Goal: Information Seeking & Learning: Find specific fact

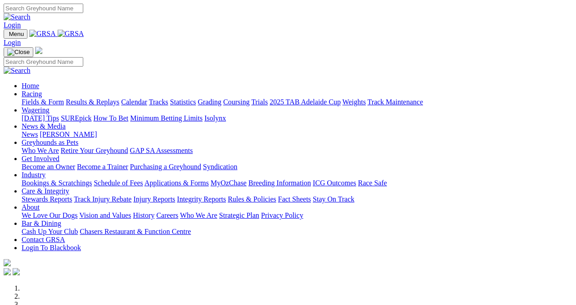
click at [42, 90] on link "Racing" at bounding box center [32, 94] width 20 height 8
click at [113, 98] on link "Results & Replays" at bounding box center [93, 102] width 54 height 8
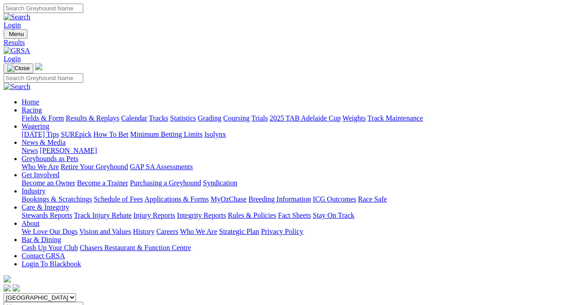
click at [265, 293] on div "South Australia New South Wales Northern Territory Queensland Tasmania Victoria…" at bounding box center [288, 302] width 568 height 18
click at [83, 302] on input "Select date" at bounding box center [44, 306] width 80 height 9
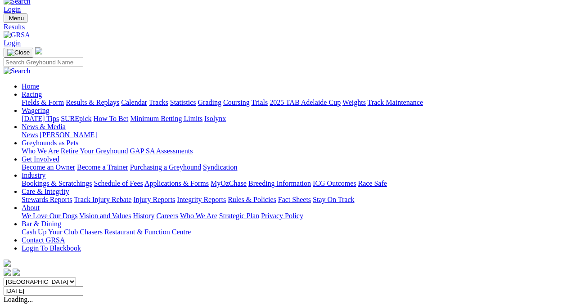
scroll to position [20, 0]
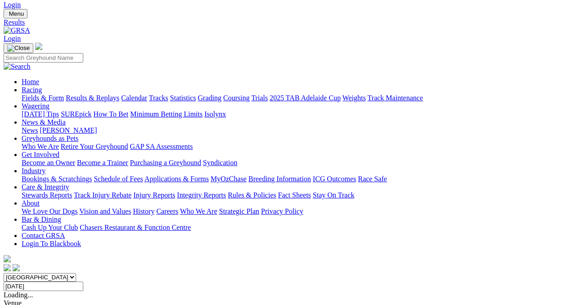
click at [83, 282] on input "Sunday, 10 Aug 2025" at bounding box center [44, 286] width 80 height 9
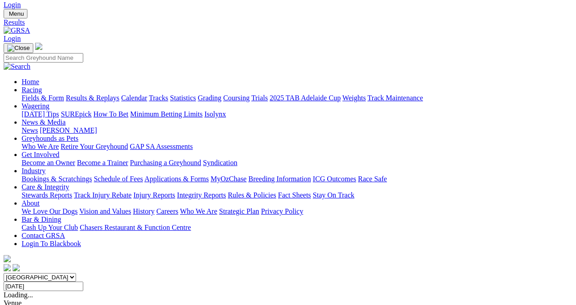
type input "Monday, 11 Aug 2025"
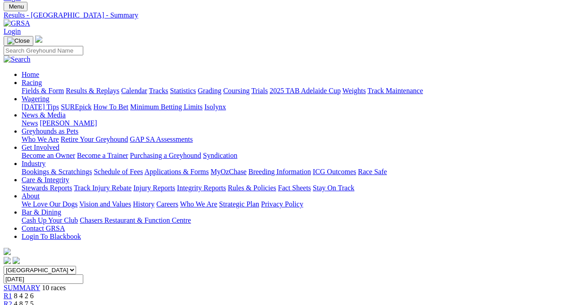
scroll to position [0, 2]
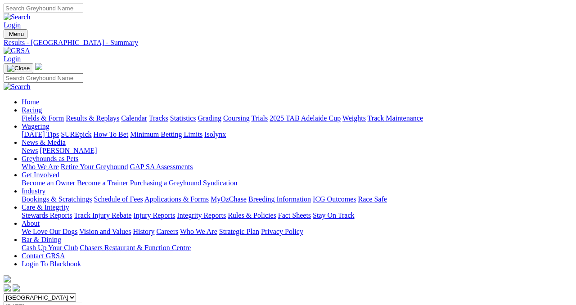
click at [83, 13] on input "Search" at bounding box center [44, 8] width 80 height 9
type input "aston [PERSON_NAME]"
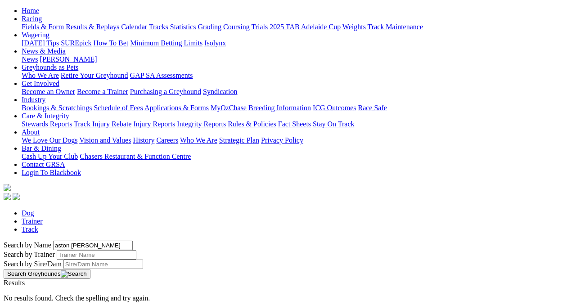
scroll to position [102, 0]
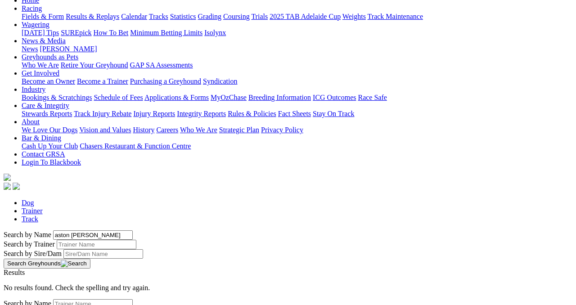
click at [113, 230] on div "Search by Name aston mia tai" at bounding box center [288, 234] width 568 height 9
click at [105, 230] on input "aston [PERSON_NAME]" at bounding box center [93, 234] width 80 height 9
click at [83, 230] on input "aston [PERSON_NAME]" at bounding box center [93, 234] width 80 height 9
type input "a"
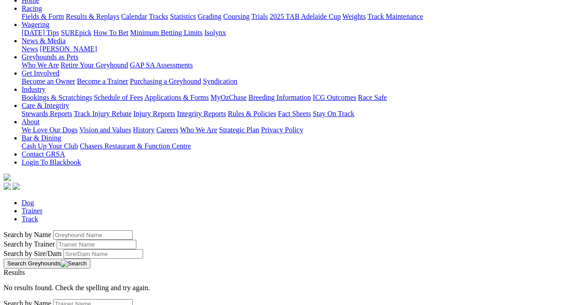
type input "a"
click at [90, 259] on button "Search Greyhounds" at bounding box center [47, 264] width 87 height 10
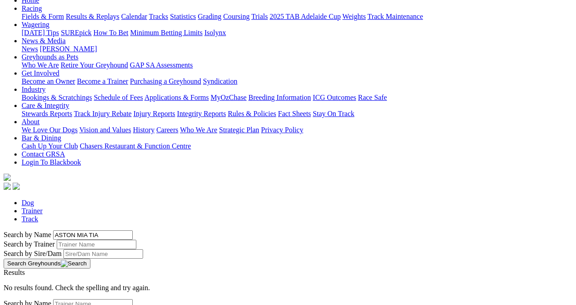
click at [133, 230] on input "ASTON MIA TIA" at bounding box center [93, 234] width 80 height 9
drag, startPoint x: 230, startPoint y: 51, endPoint x: 60, endPoint y: 48, distance: 170.0
click at [60, 230] on input "ASTON MIA TIA" at bounding box center [93, 234] width 80 height 9
type input "ASTON"
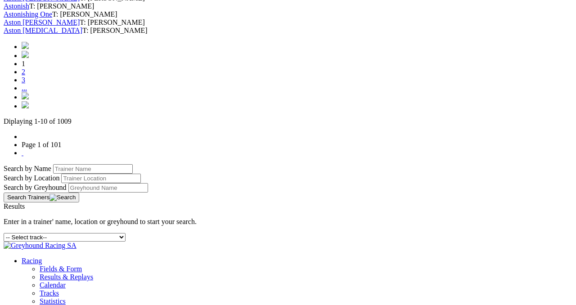
scroll to position [434, 0]
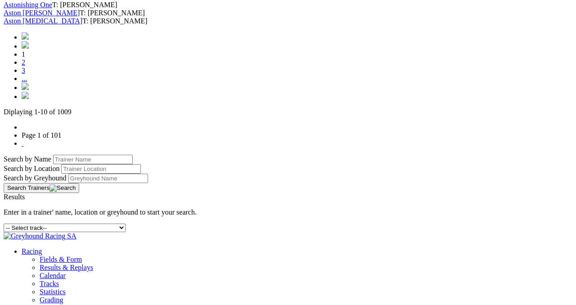
click at [29, 99] on img at bounding box center [25, 95] width 7 height 7
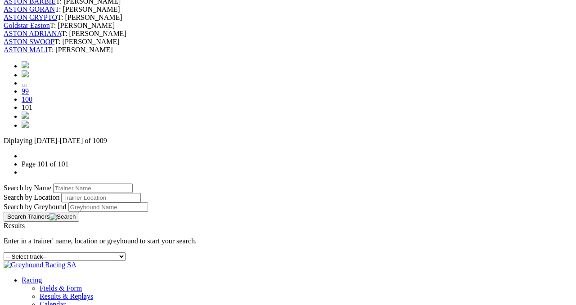
scroll to position [399, 0]
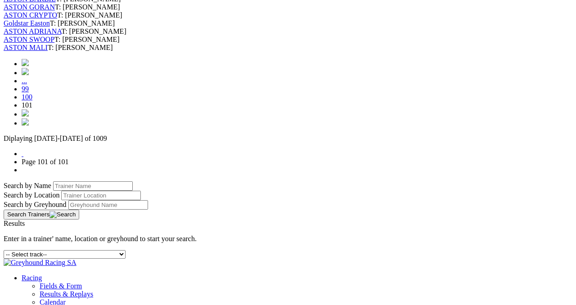
click at [29, 116] on img at bounding box center [25, 112] width 7 height 7
click at [32, 101] on link "100" at bounding box center [27, 97] width 11 height 8
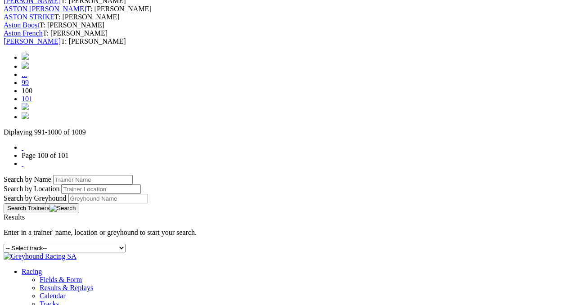
scroll to position [413, 0]
click at [29, 69] on img at bounding box center [25, 65] width 7 height 7
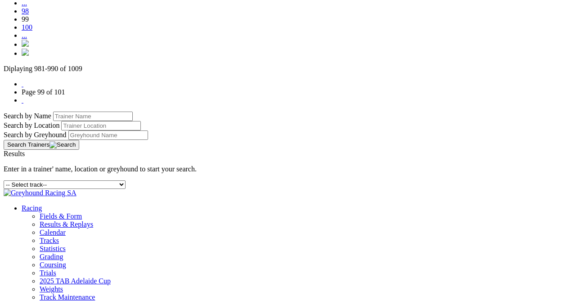
scroll to position [492, 0]
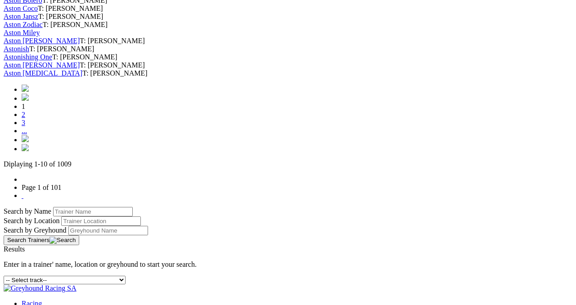
scroll to position [381, 0]
click at [29, 92] on img at bounding box center [25, 88] width 7 height 7
click at [29, 101] on img at bounding box center [25, 97] width 7 height 7
click at [25, 119] on link "2" at bounding box center [24, 115] width 4 height 8
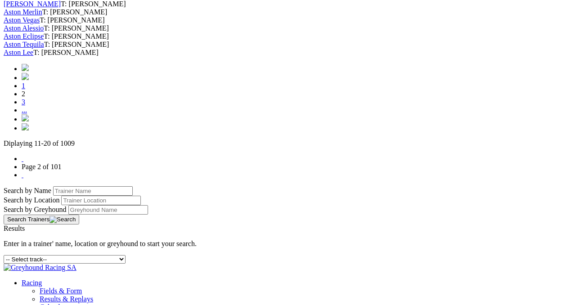
scroll to position [425, 0]
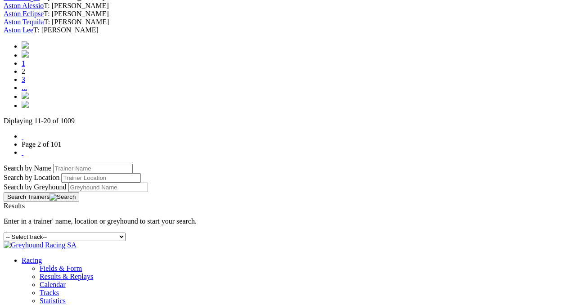
click at [25, 83] on link "3" at bounding box center [24, 80] width 4 height 8
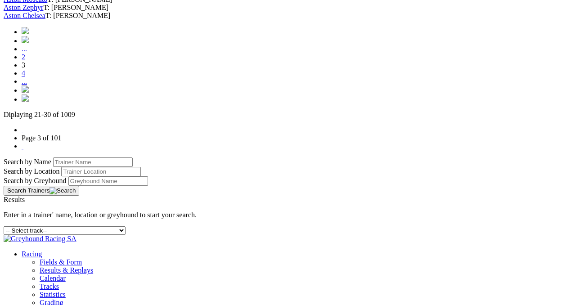
scroll to position [441, 0]
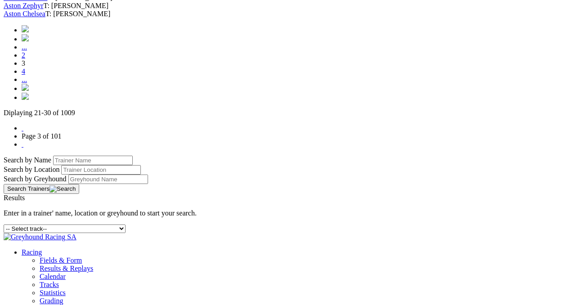
click at [25, 75] on link "4" at bounding box center [24, 71] width 4 height 8
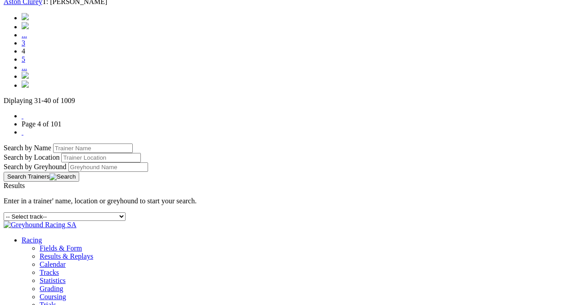
scroll to position [460, 0]
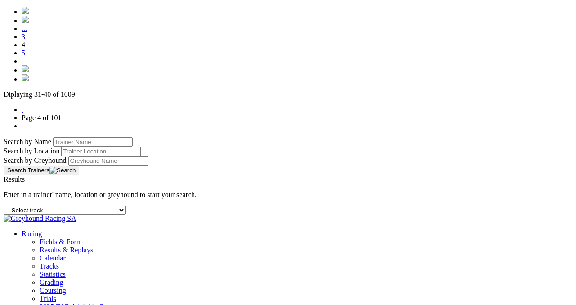
click at [25, 57] on link "5" at bounding box center [24, 53] width 4 height 8
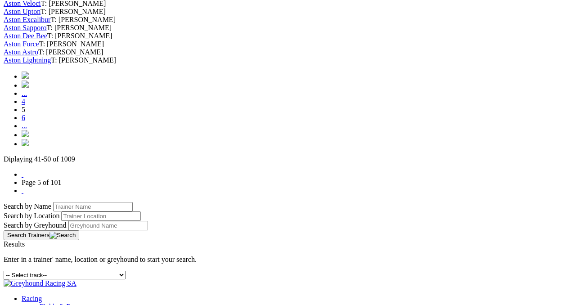
scroll to position [425, 0]
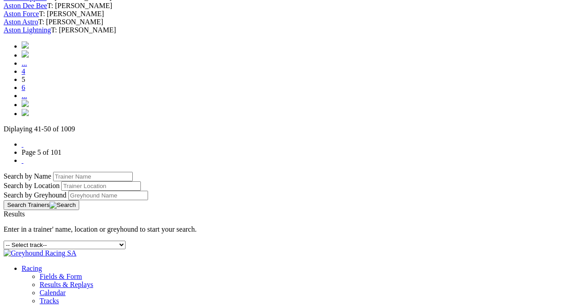
click at [25, 91] on link "6" at bounding box center [24, 88] width 4 height 8
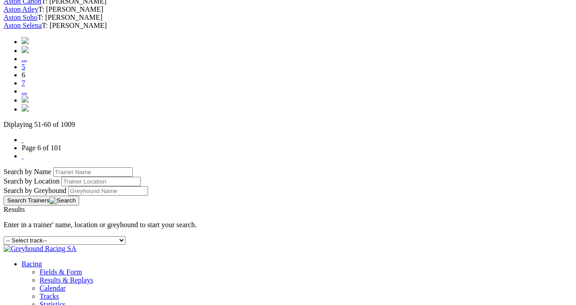
scroll to position [432, 0]
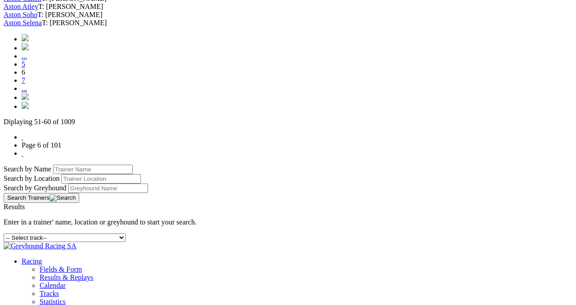
click at [25, 84] on link "7" at bounding box center [24, 80] width 4 height 8
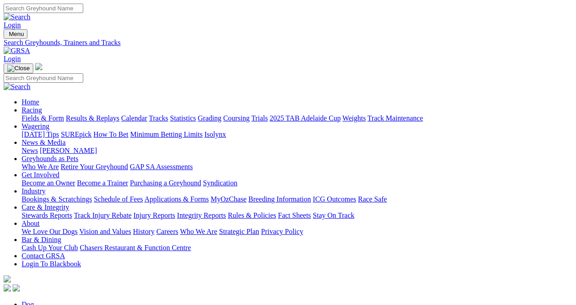
click at [116, 114] on link "Results & Replays" at bounding box center [93, 118] width 54 height 8
click at [83, 302] on input "Select date" at bounding box center [44, 306] width 80 height 9
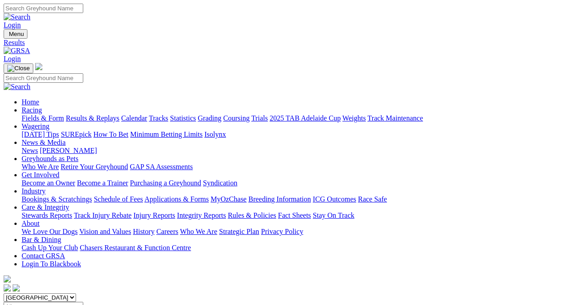
type input "[DATE]"
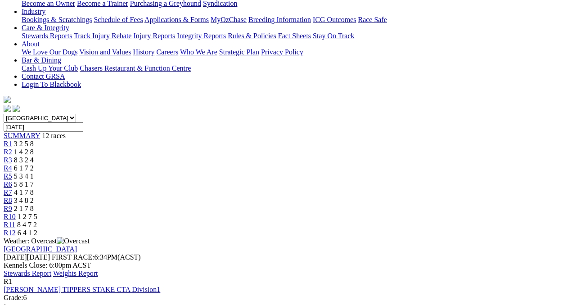
scroll to position [194, 0]
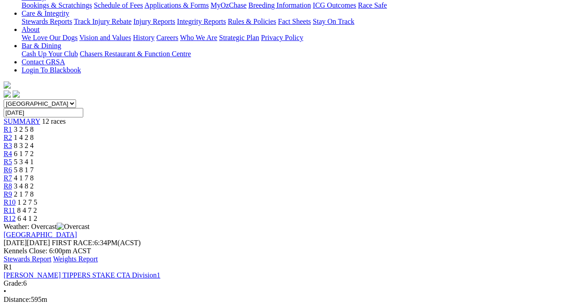
click at [51, 255] on link "Stewards Report" at bounding box center [28, 259] width 48 height 8
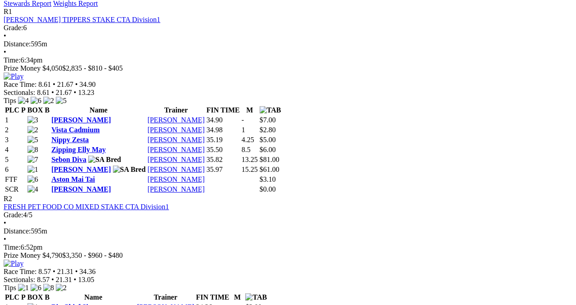
scroll to position [452, 0]
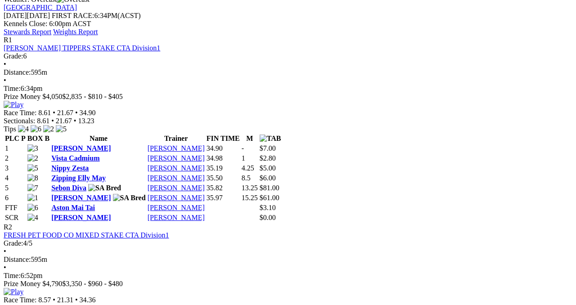
scroll to position [421, 0]
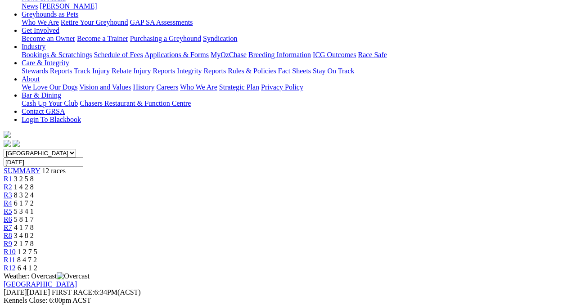
scroll to position [0, 0]
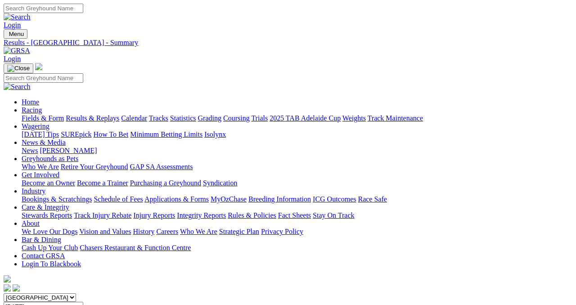
click at [382, 17] on div "Login" at bounding box center [288, 17] width 568 height 26
click at [83, 13] on input "Search" at bounding box center [44, 8] width 80 height 9
type input "SAINT DAVID"
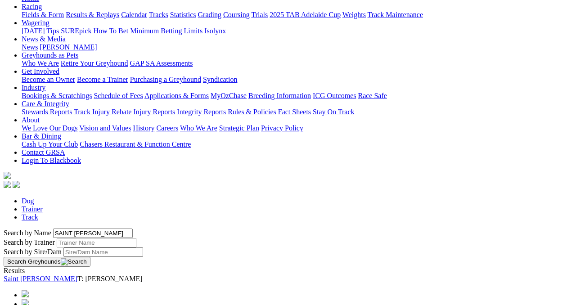
scroll to position [121, 0]
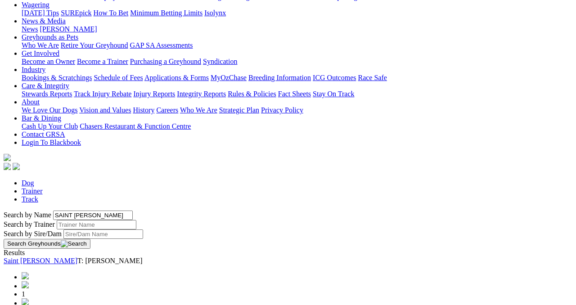
click at [77, 257] on link "Saint David" at bounding box center [41, 261] width 74 height 8
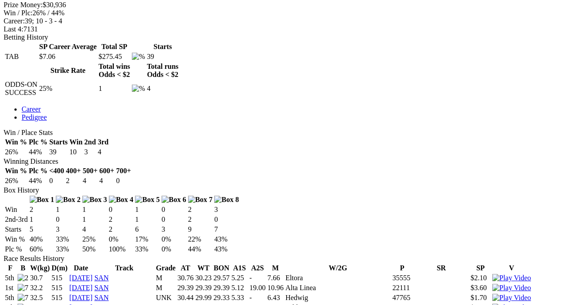
scroll to position [405, 0]
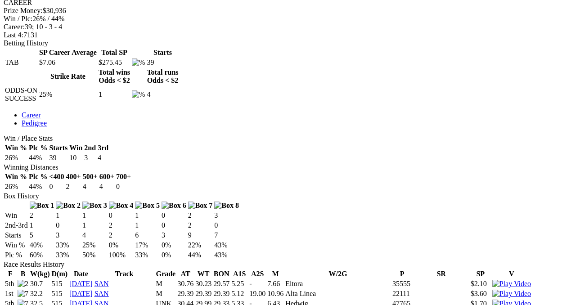
scroll to position [396, 0]
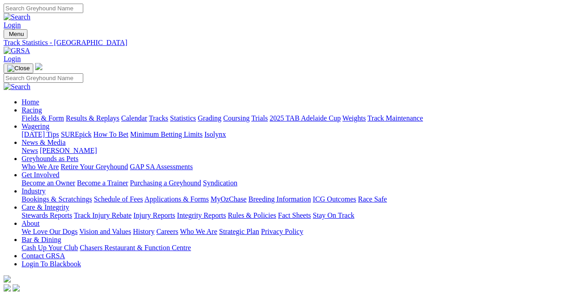
scroll to position [3, 0]
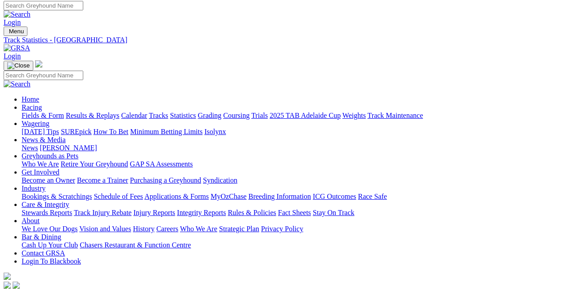
click at [113, 112] on link "Results & Replays" at bounding box center [93, 116] width 54 height 8
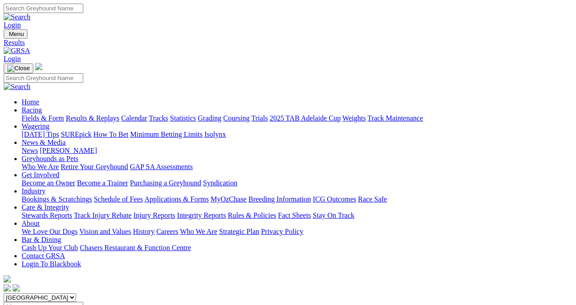
click at [83, 302] on input "Select date" at bounding box center [44, 306] width 80 height 9
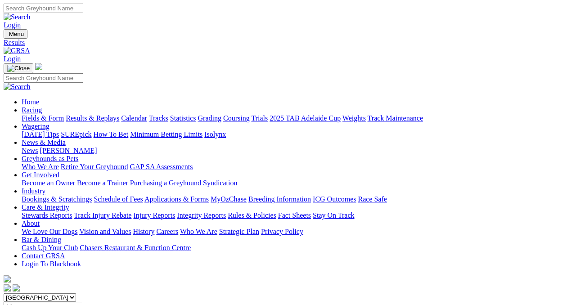
type input "Thursday, 27 Sep 2018"
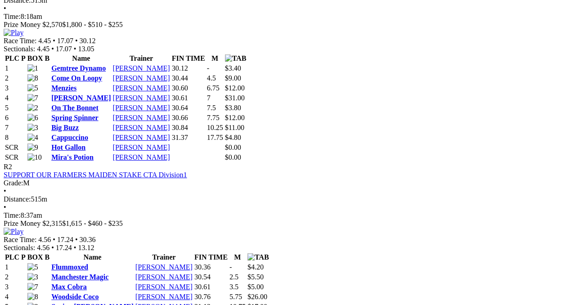
scroll to position [480, 0]
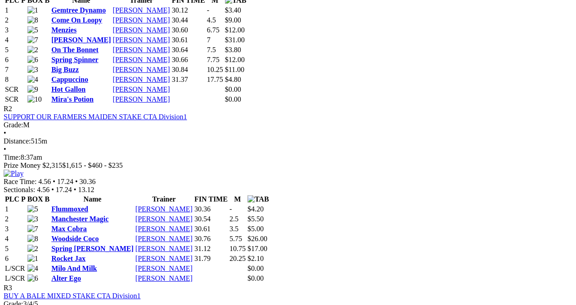
scroll to position [497, 0]
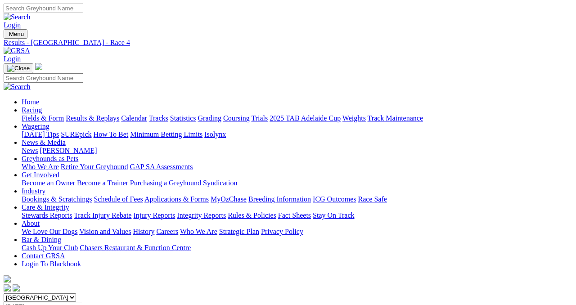
scroll to position [49, 0]
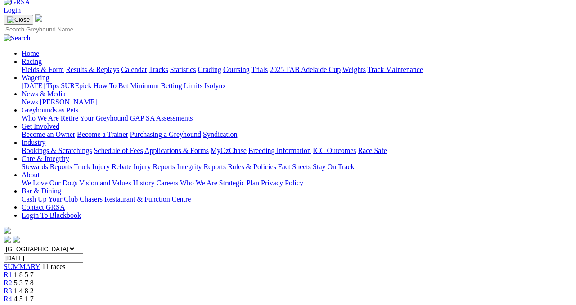
drag, startPoint x: 255, startPoint y: 169, endPoint x: 85, endPoint y: 171, distance: 170.9
drag, startPoint x: 210, startPoint y: 171, endPoint x: 111, endPoint y: 169, distance: 99.0
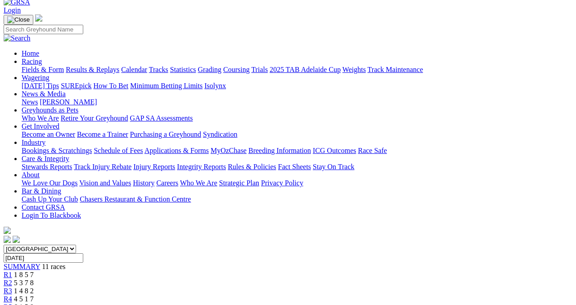
copy div "STATE OF ORIGIN Match Race"
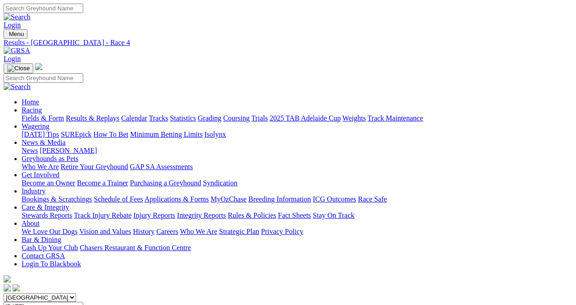
click at [83, 13] on input "Search" at bounding box center [44, 8] width 80 height 9
paste input "STATE OF ORIGIN Match Race"
type input "STATE OF ORIGIN Match Race"
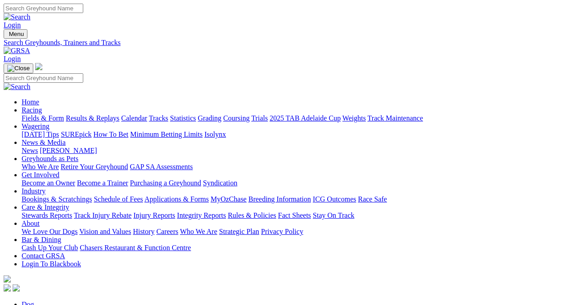
click at [147, 114] on link "Calendar" at bounding box center [134, 118] width 26 height 8
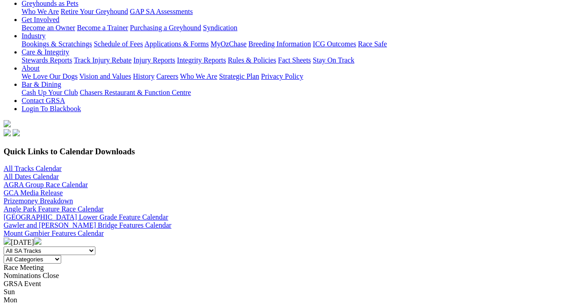
scroll to position [156, 0]
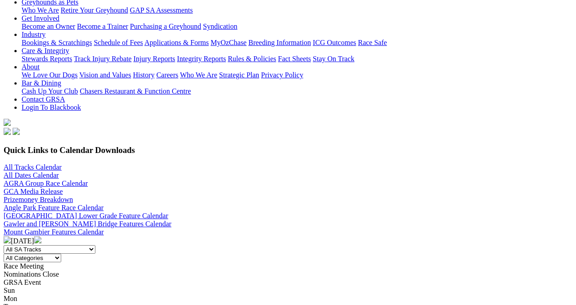
click at [95, 245] on select "All SA Tracks Angle Park Gawler Mount Gambier Murray Bridge Virginia GOTBA Cour…" at bounding box center [50, 249] width 92 height 9
select select "1"
click at [80, 245] on select "All SA Tracks Angle Park Gawler Mount Gambier Murray Bridge Virginia GOTBA Cour…" at bounding box center [50, 249] width 92 height 9
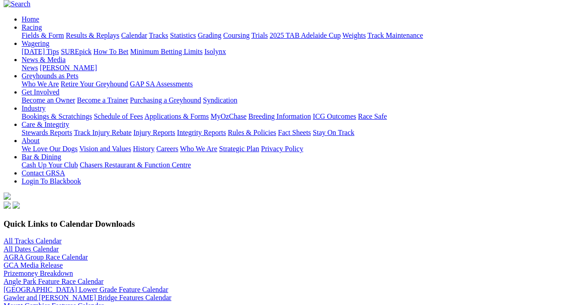
scroll to position [87, 0]
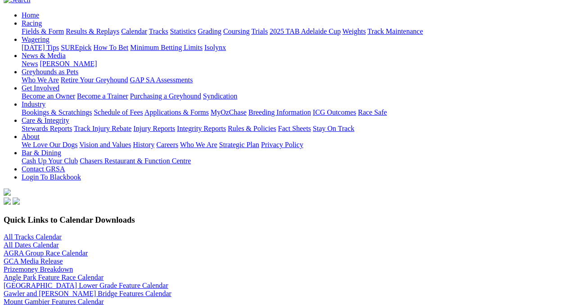
select select "0"
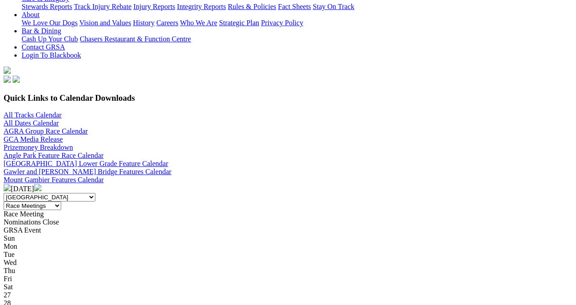
scroll to position [203, 0]
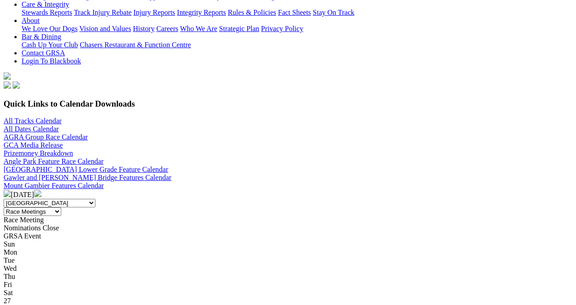
click at [421, 190] on div "Aug 2025" at bounding box center [288, 194] width 568 height 9
click at [61, 207] on select "All Categories Race Meetings GRSA Events Nomination Dates" at bounding box center [33, 211] width 58 height 9
select select "1"
click at [61, 207] on select "All Categories Race Meetings GRSA Events Nomination Dates" at bounding box center [33, 211] width 58 height 9
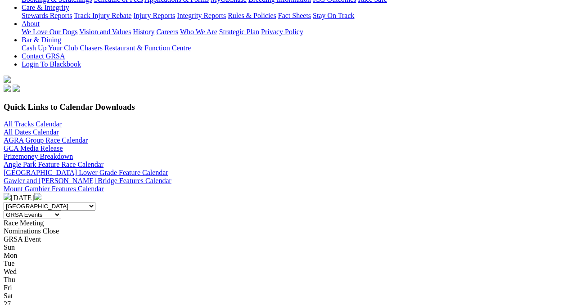
scroll to position [190, 0]
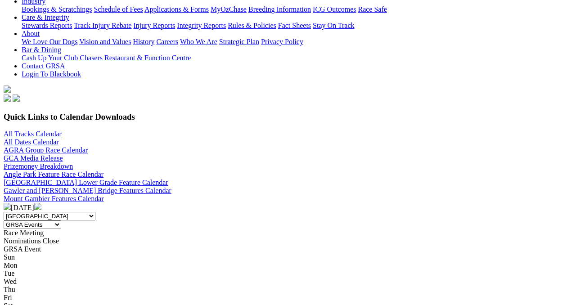
click at [41, 203] on img at bounding box center [37, 206] width 7 height 7
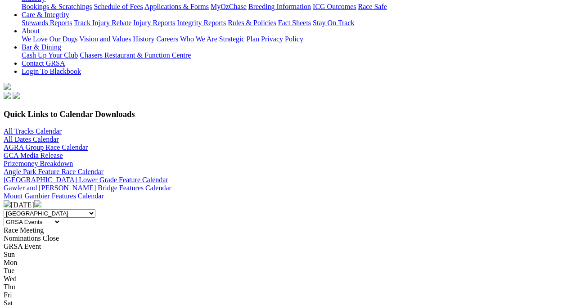
scroll to position [162, 0]
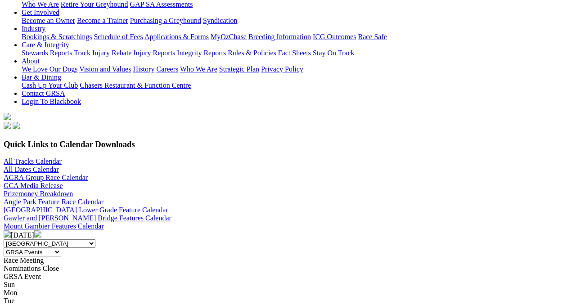
click at [41, 230] on img at bounding box center [37, 233] width 7 height 7
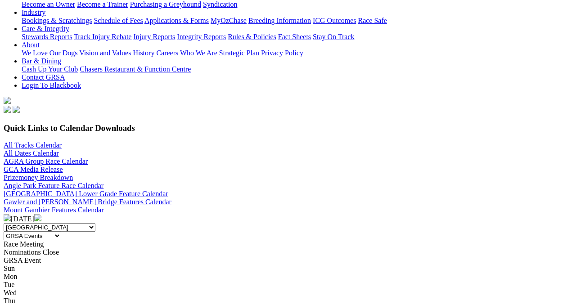
scroll to position [139, 0]
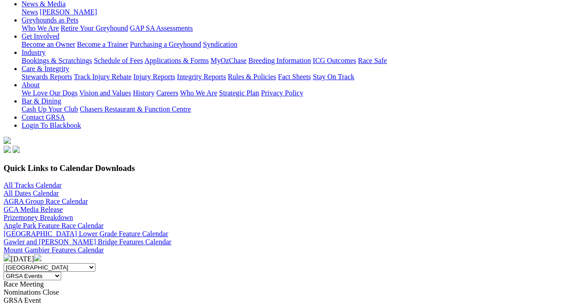
click at [41, 254] on img at bounding box center [37, 257] width 7 height 7
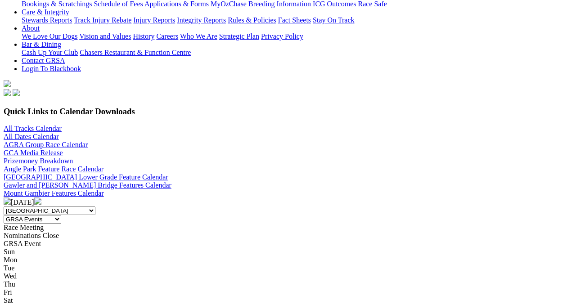
click at [41, 197] on img at bounding box center [37, 200] width 7 height 7
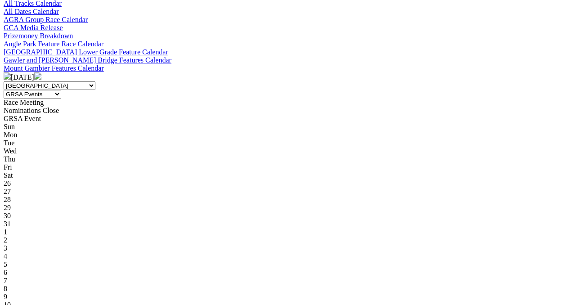
scroll to position [329, 0]
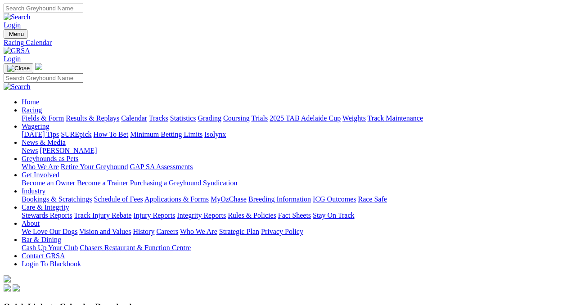
click at [147, 114] on link "Calendar" at bounding box center [134, 118] width 26 height 8
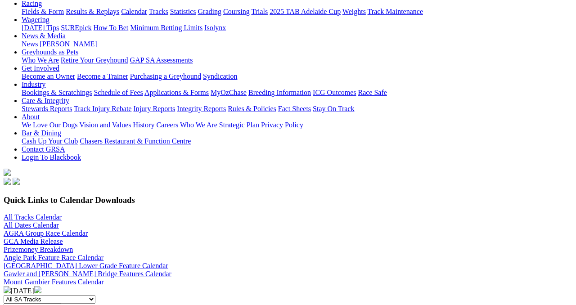
scroll to position [119, 0]
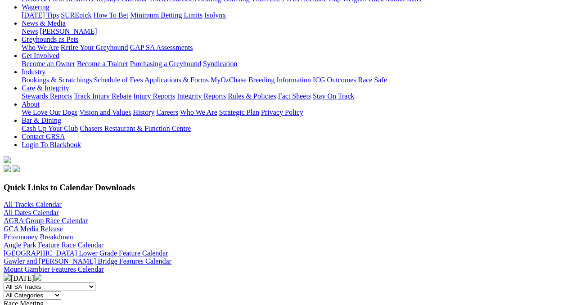
click at [95, 282] on select "All SA Tracks Angle Park Gawler Mount Gambier Murray Bridge Virginia GOTBA Cour…" at bounding box center [50, 286] width 92 height 9
select select "3"
click at [80, 282] on select "All SA Tracks Angle Park Gawler Mount Gambier Murray Bridge Virginia GOTBA Cour…" at bounding box center [50, 286] width 92 height 9
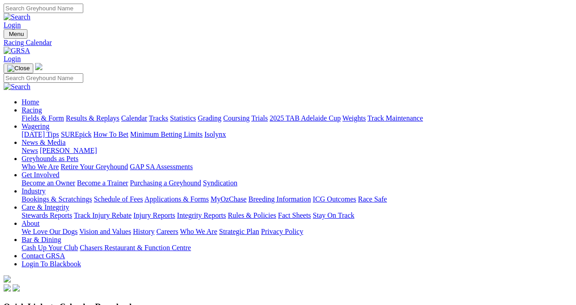
select select "0"
